Goal: Task Accomplishment & Management: Manage account settings

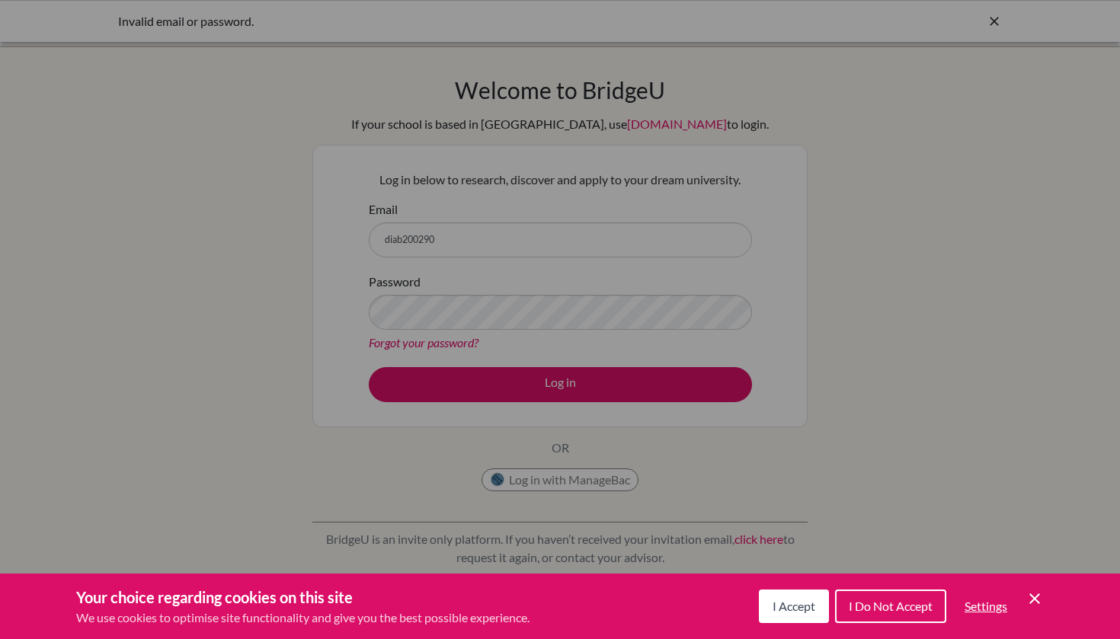
click at [789, 600] on span "I Accept" at bounding box center [793, 606] width 43 height 14
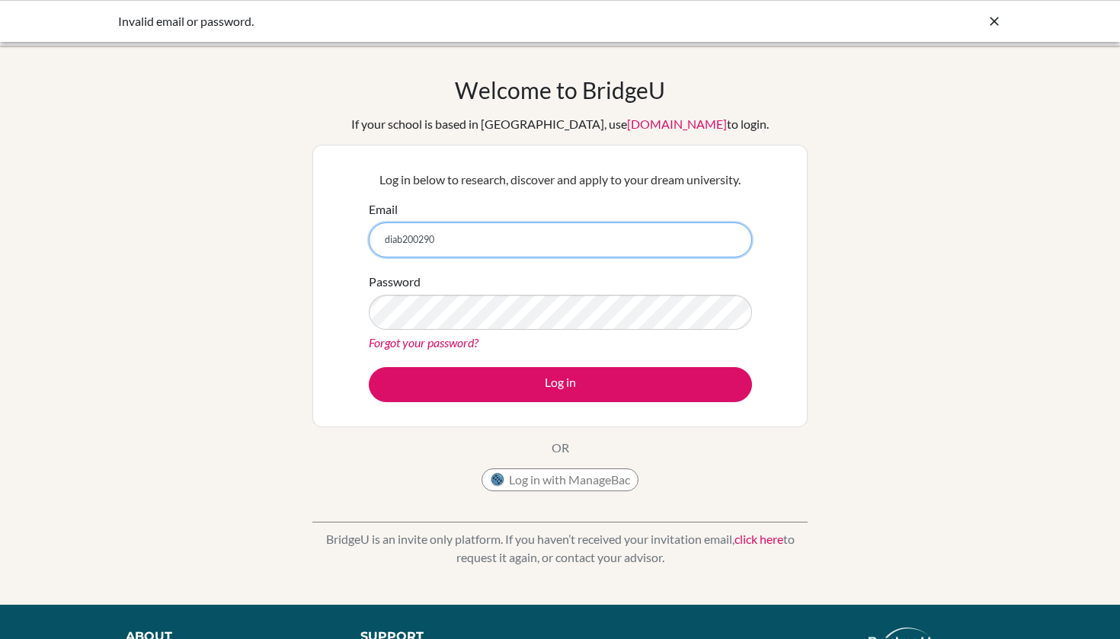
click at [506, 234] on input "diab200290" at bounding box center [560, 239] width 383 height 35
type input "[EMAIL_ADDRESS][DOMAIN_NAME]"
click at [585, 344] on div "Forgot your password?" at bounding box center [560, 343] width 383 height 18
click at [462, 339] on link "Forgot your password?" at bounding box center [424, 342] width 110 height 14
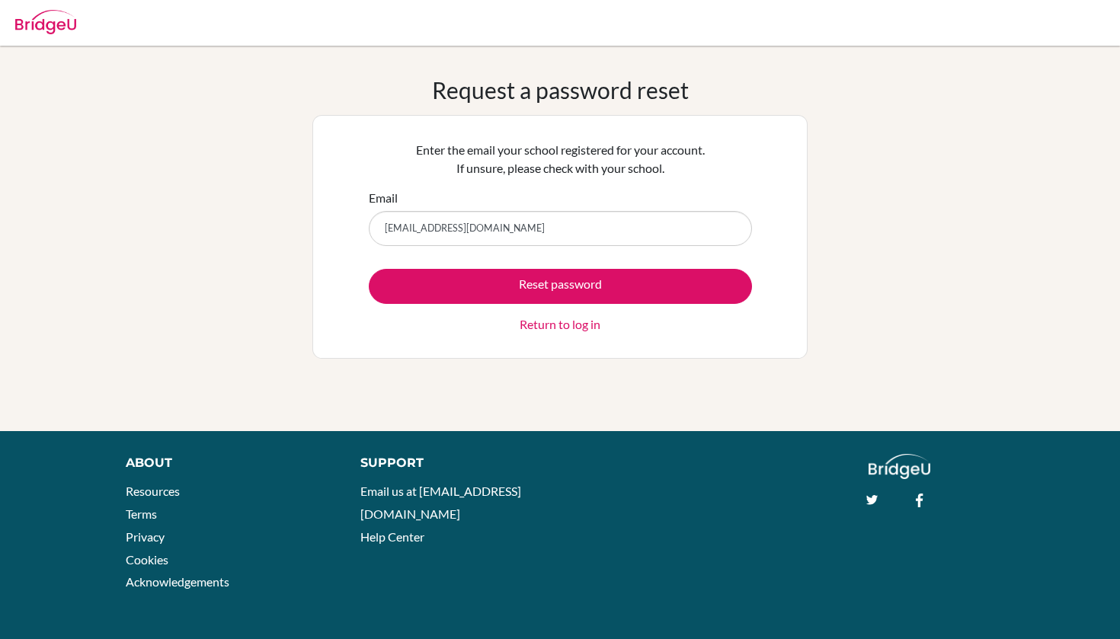
type input "diab200290@diabstudents.com"
click at [560, 286] on button "Reset password" at bounding box center [560, 286] width 383 height 35
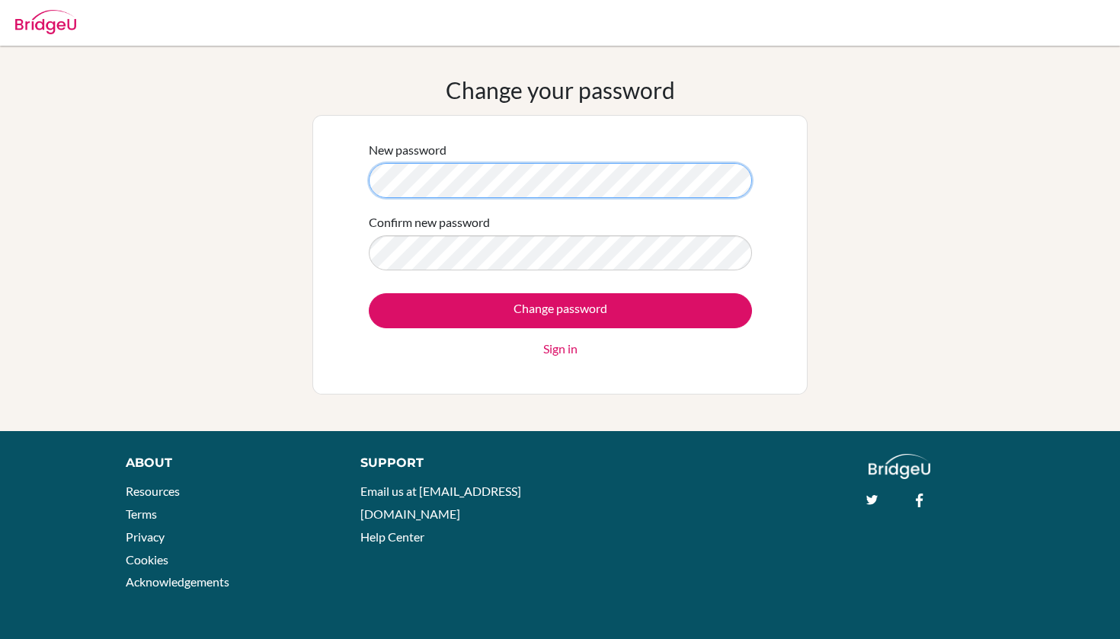
click at [0, 188] on div "Change your password New password Confirm new password Change password Sign in" at bounding box center [560, 238] width 1120 height 325
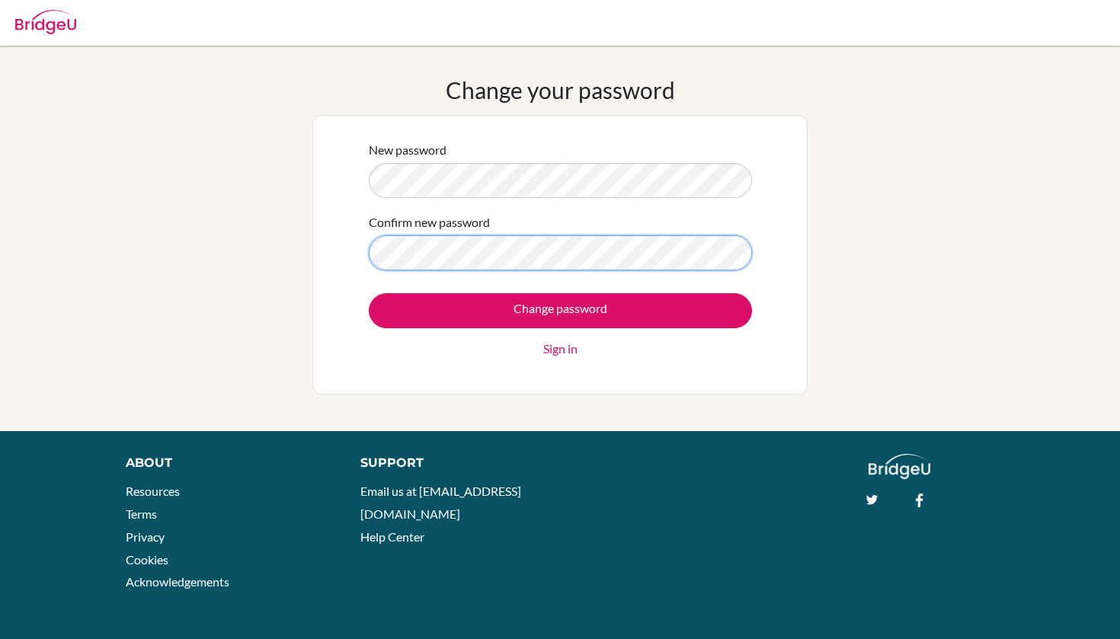
click at [241, 288] on div "Change your password New password Confirm new password Change password Sign in" at bounding box center [560, 238] width 1120 height 325
click at [560, 310] on input "Change password" at bounding box center [560, 310] width 383 height 35
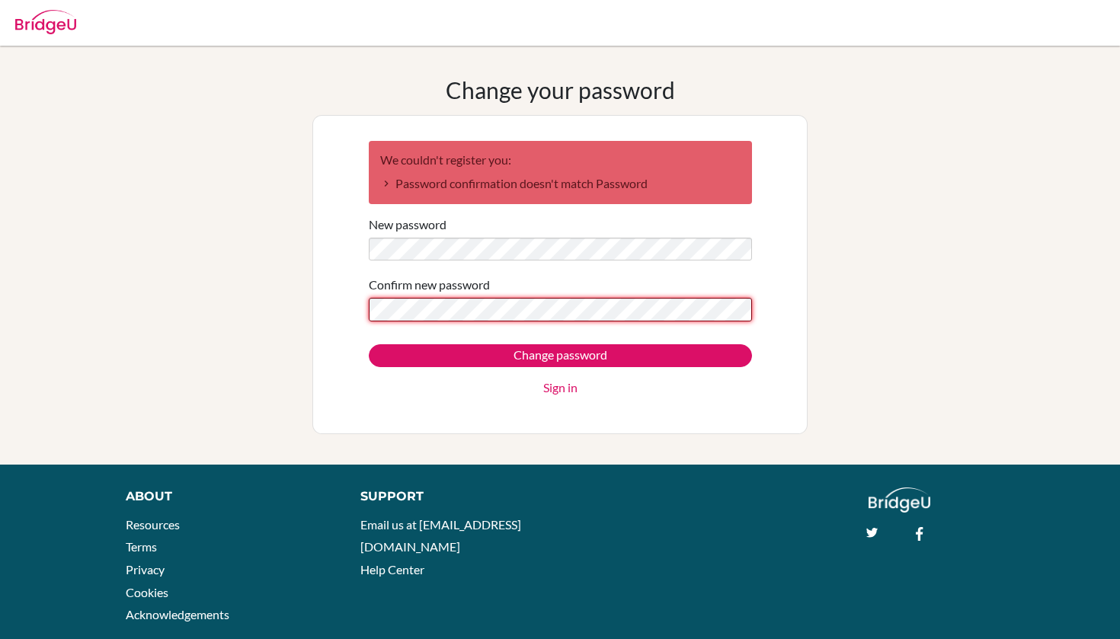
click at [560, 356] on input "Change password" at bounding box center [560, 355] width 383 height 23
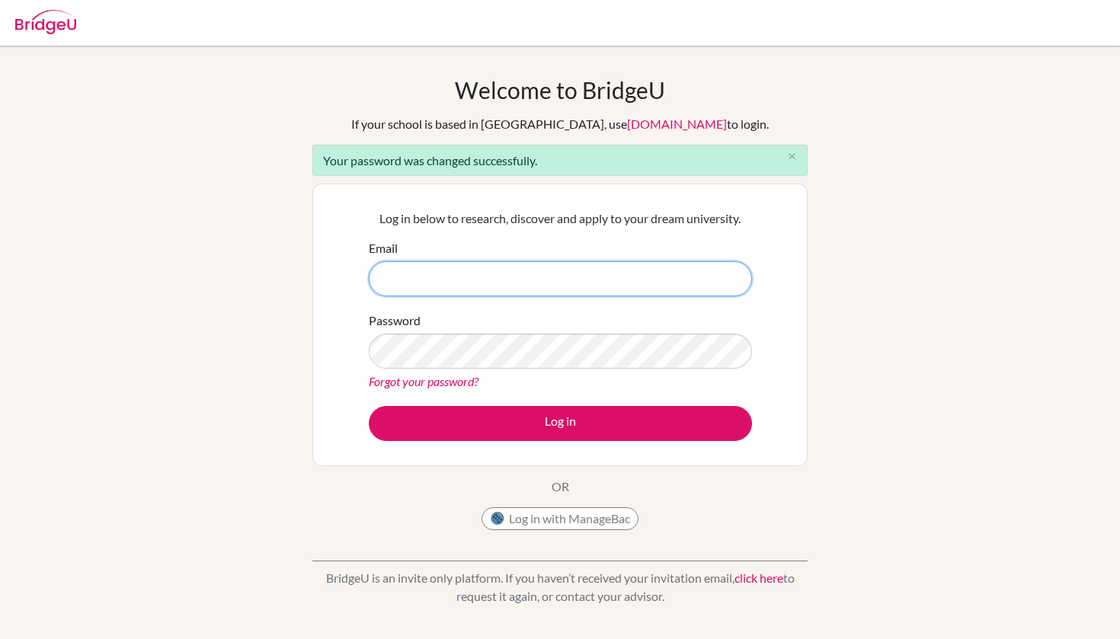
click at [462, 276] on input "Email" at bounding box center [560, 278] width 383 height 35
type input "diab200290@diabstudents.com"
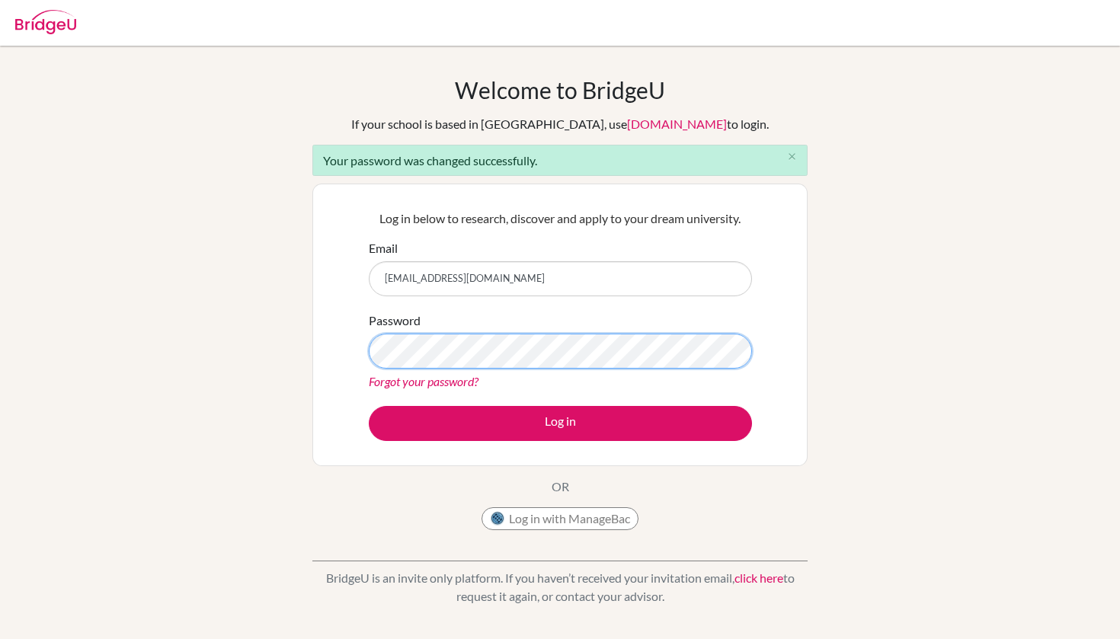
click at [560, 423] on button "Log in" at bounding box center [560, 423] width 383 height 35
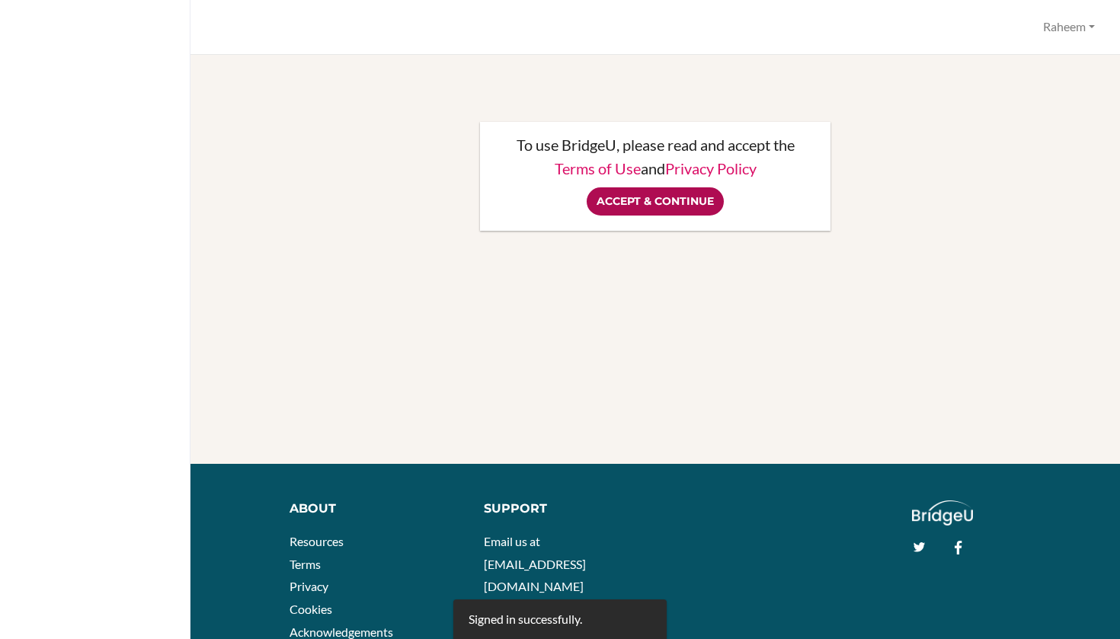
click at [673, 201] on input "Accept & Continue" at bounding box center [655, 201] width 137 height 28
